Goal: Information Seeking & Learning: Learn about a topic

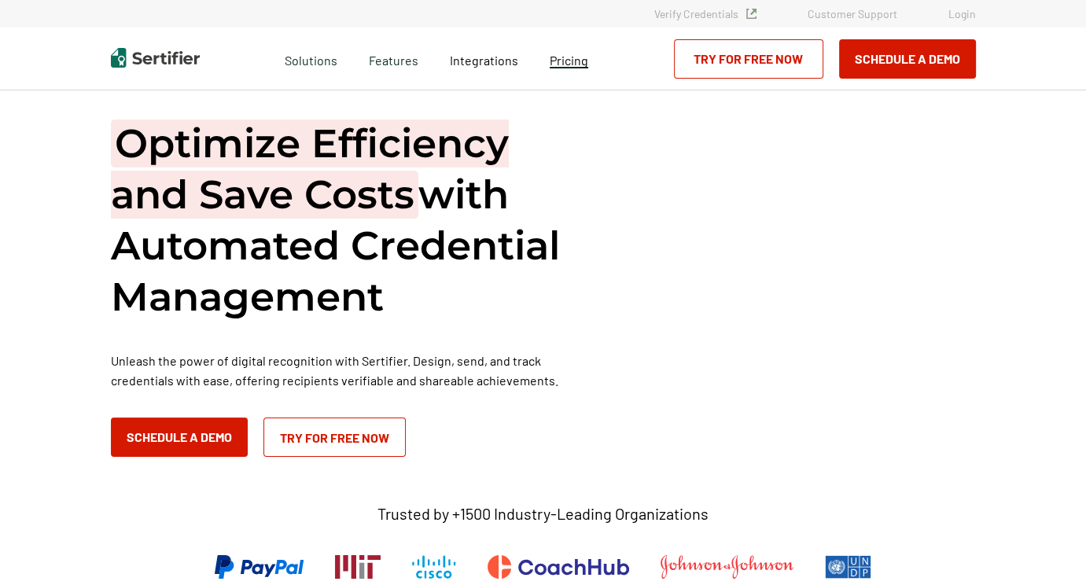
click at [584, 61] on span "Pricing" at bounding box center [569, 60] width 39 height 15
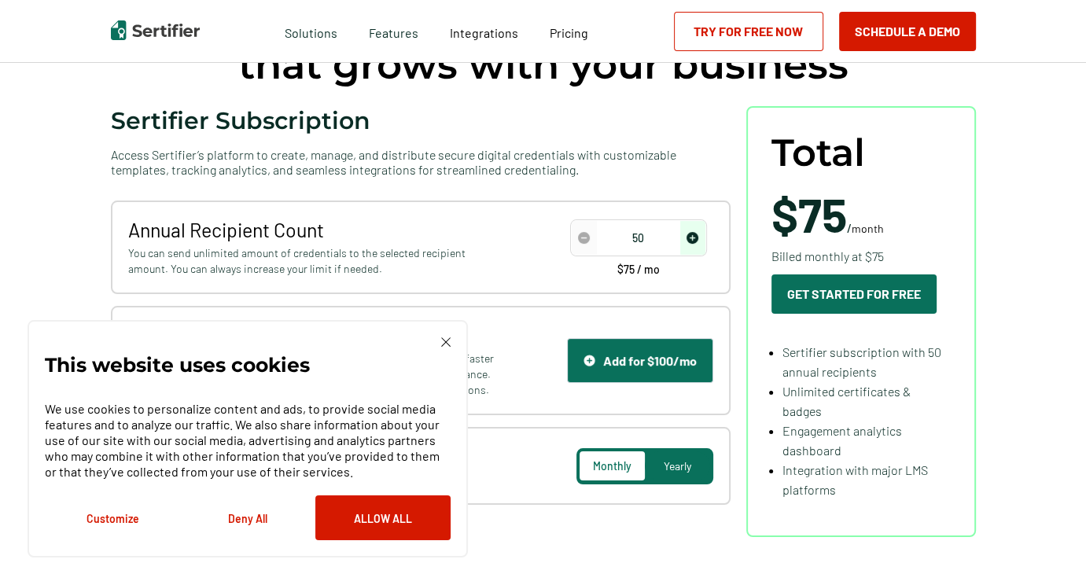
scroll to position [236, 0]
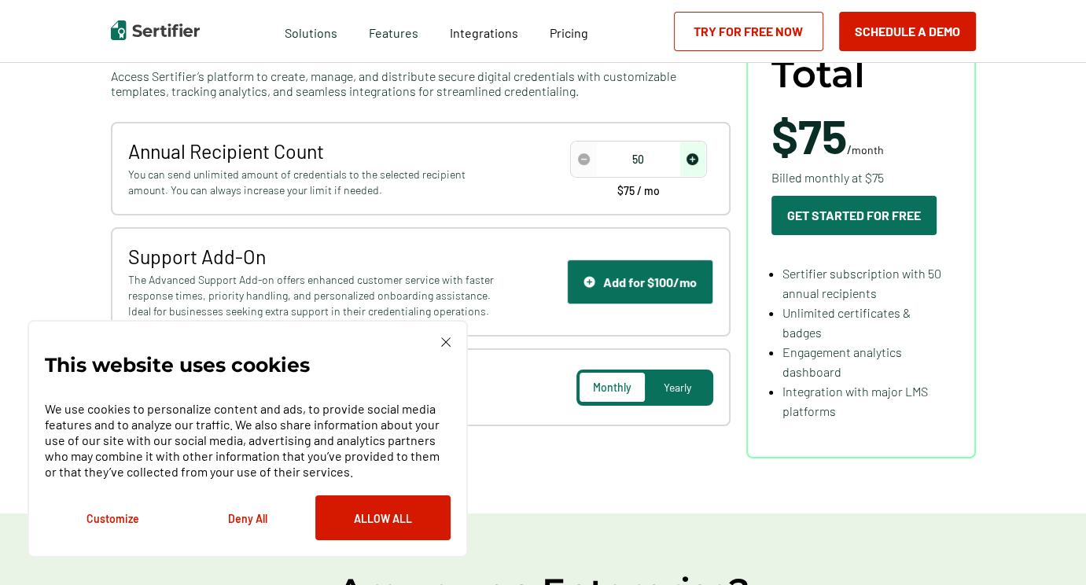
click at [449, 338] on img at bounding box center [445, 341] width 9 height 9
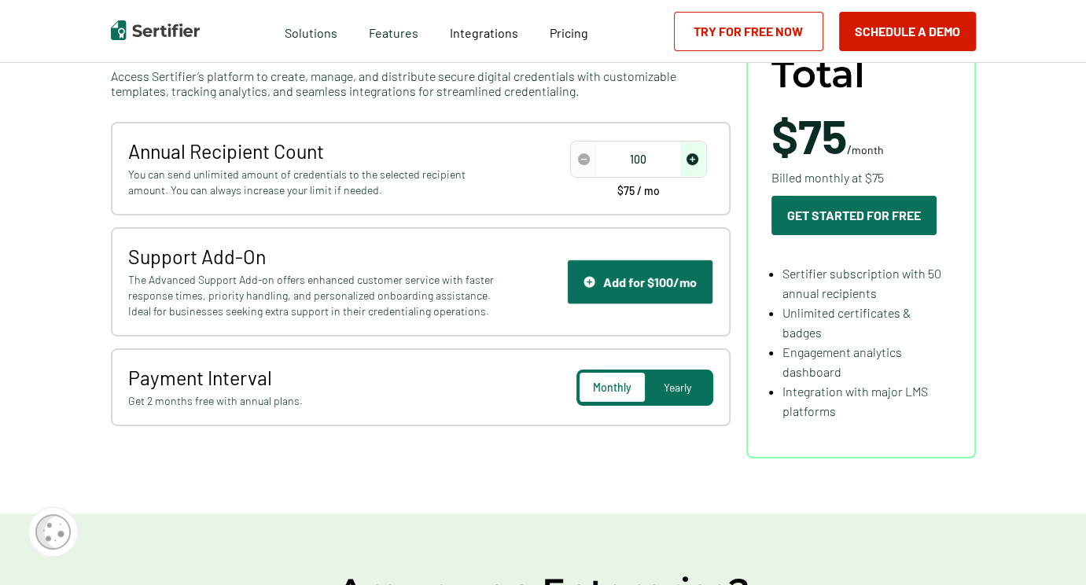
click at [702, 154] on span "increase number" at bounding box center [692, 159] width 25 height 34
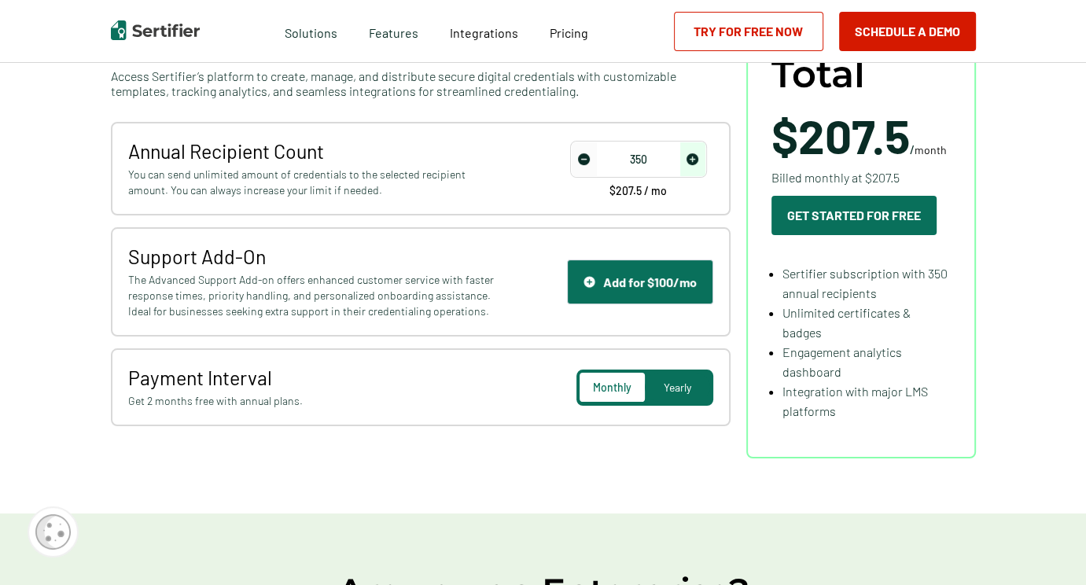
click at [699, 155] on img "increase number" at bounding box center [693, 159] width 12 height 12
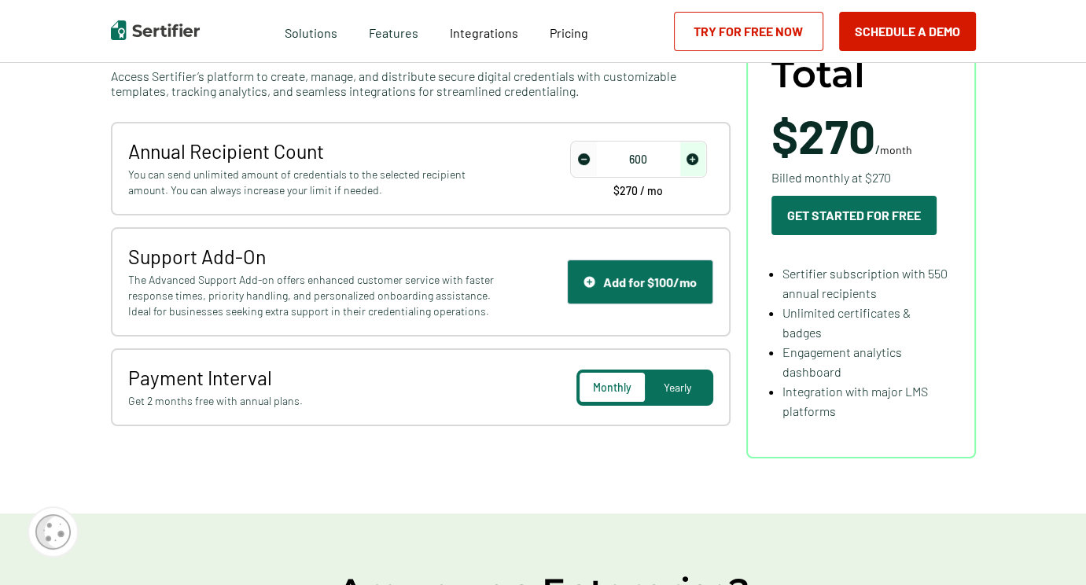
click at [699, 155] on img "increase number" at bounding box center [693, 159] width 12 height 12
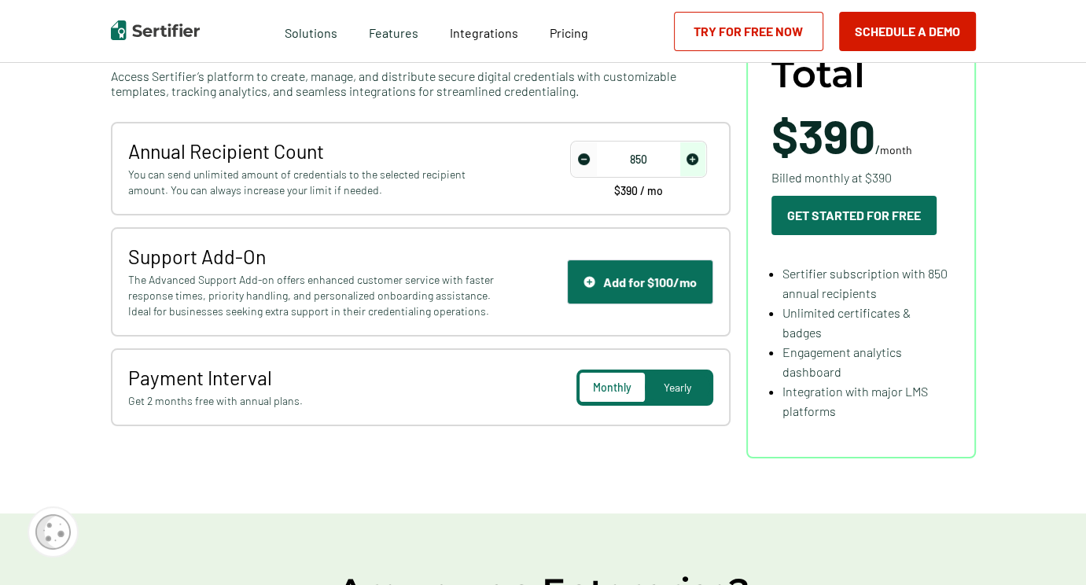
click at [699, 155] on img "increase number" at bounding box center [693, 159] width 12 height 12
type input "1000"
click at [699, 155] on img "increase number" at bounding box center [693, 159] width 12 height 12
